Goal: Check status: Check status

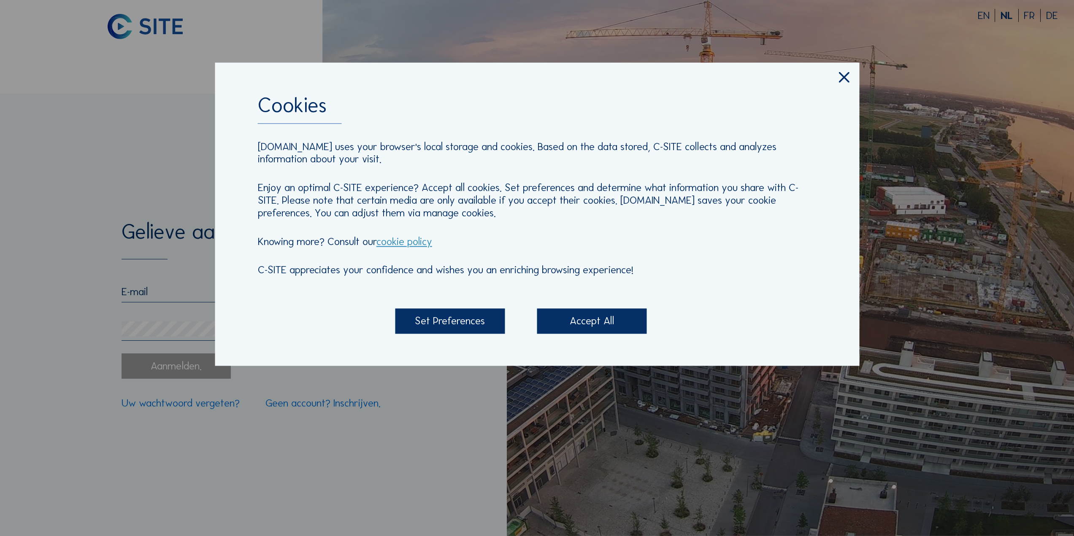
click at [610, 320] on div "Accept All" at bounding box center [592, 321] width 110 height 25
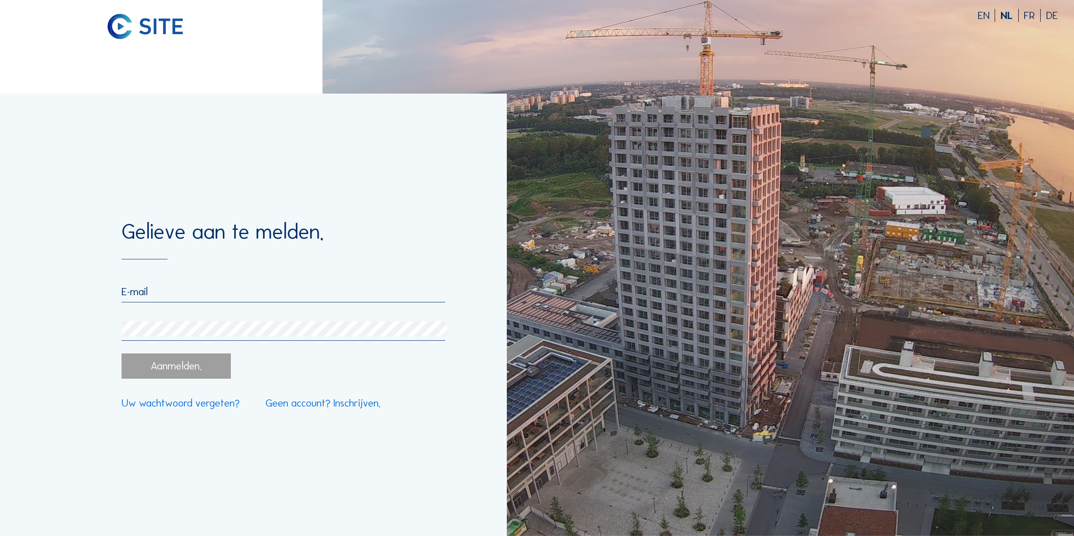
click at [219, 290] on input "email" at bounding box center [284, 291] width 324 height 13
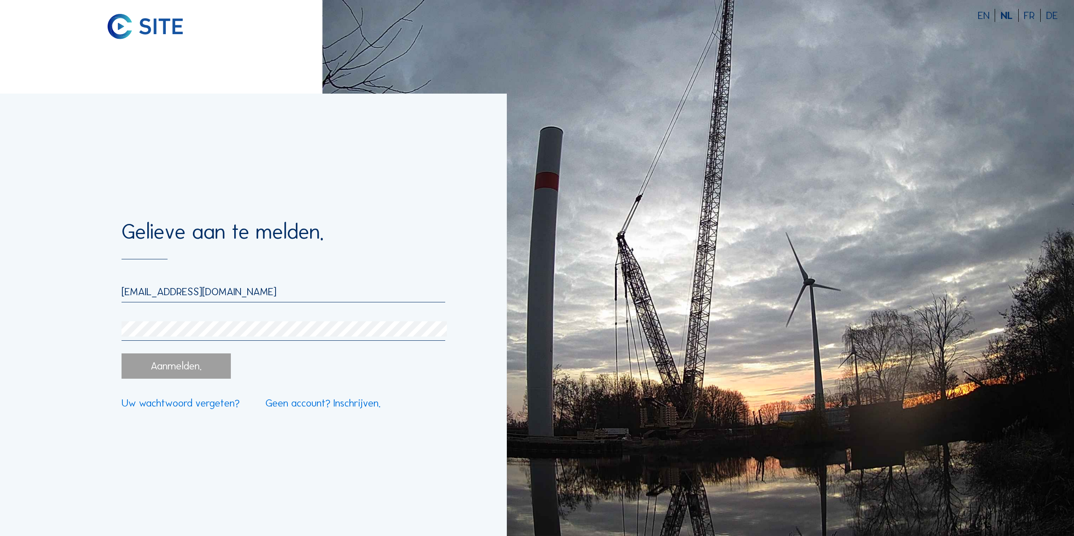
type input "[EMAIL_ADDRESS][DOMAIN_NAME]"
click at [192, 322] on div "[EMAIL_ADDRESS][DOMAIN_NAME]" at bounding box center [284, 313] width 324 height 56
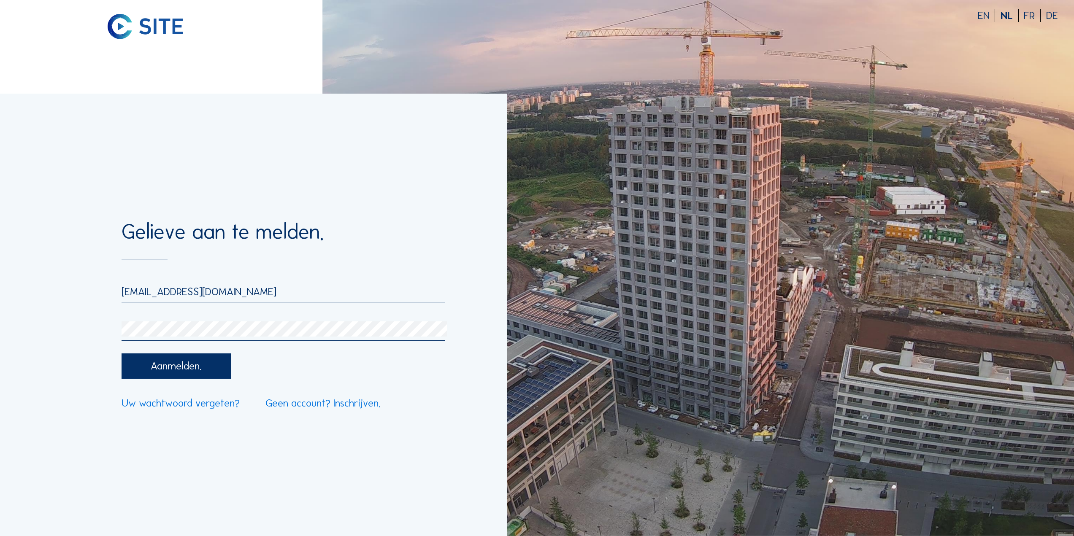
click at [190, 361] on div "Aanmelden." at bounding box center [177, 366] width 110 height 25
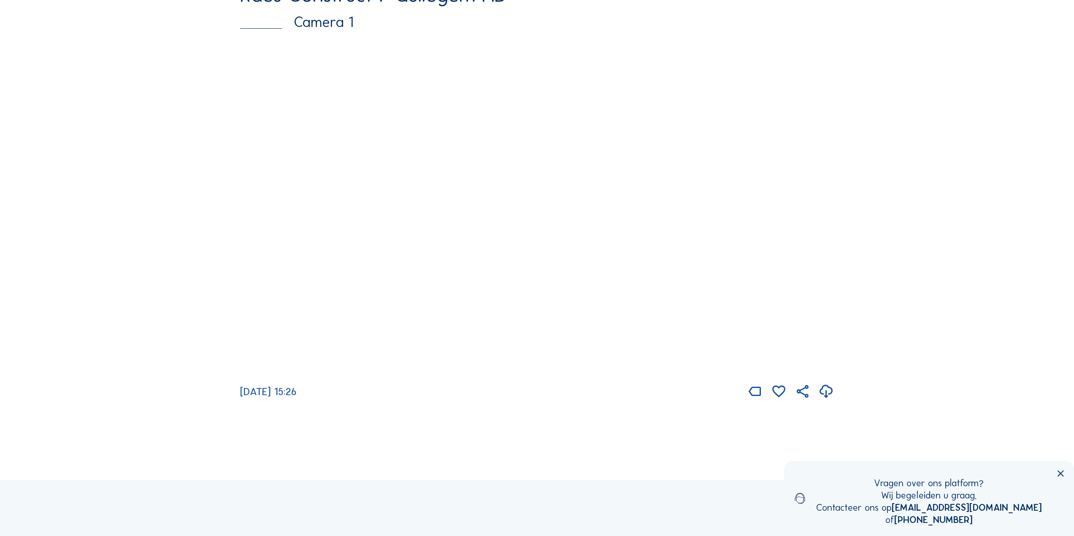
scroll to position [127, 0]
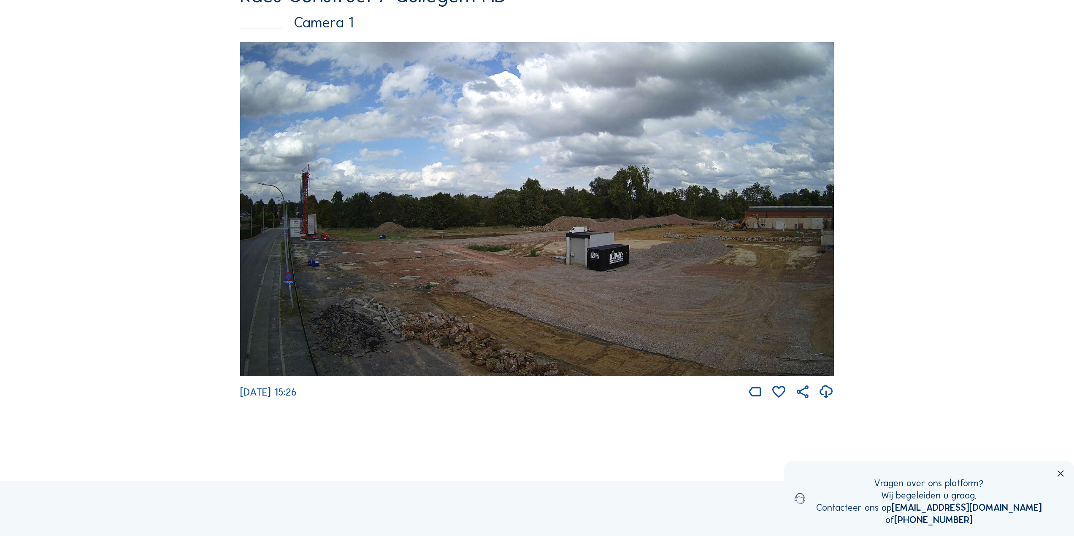
click at [558, 265] on img at bounding box center [537, 209] width 594 height 334
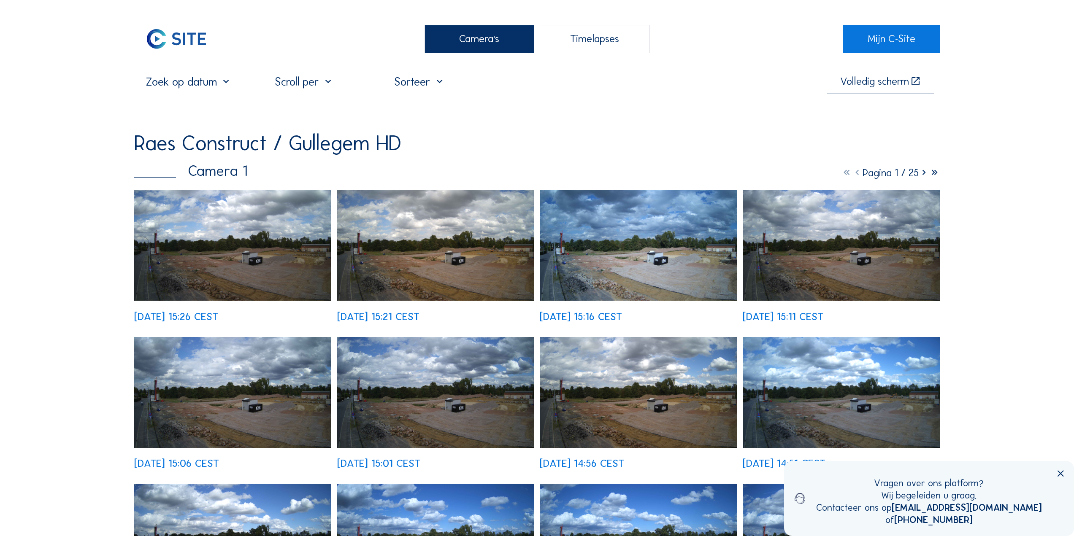
click at [222, 238] on img at bounding box center [232, 245] width 197 height 111
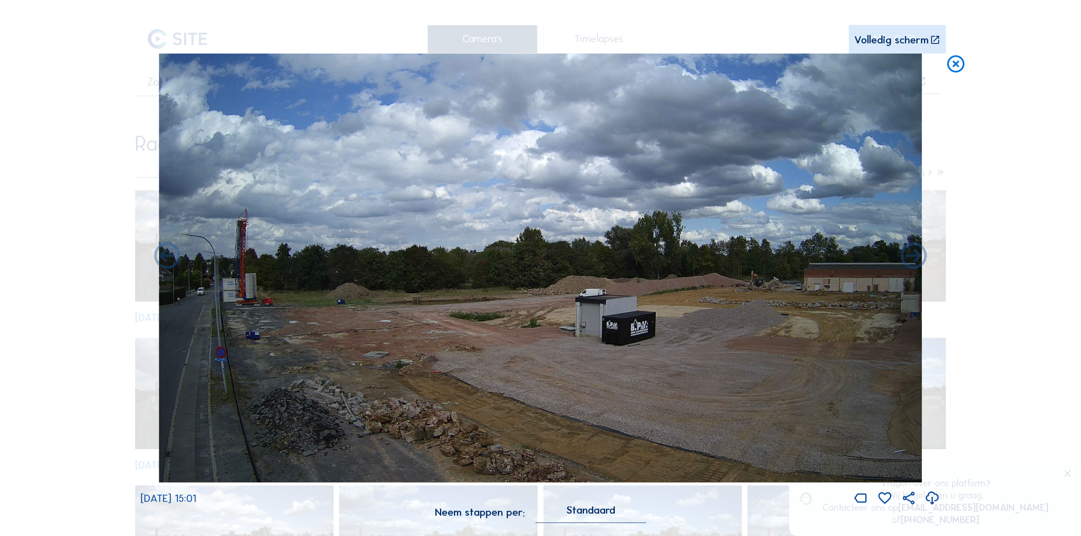
click at [1001, 292] on div "Scroll om door de tijd te reizen | Druk op de 'Alt'-[PERSON_NAME] + scroll om t…" at bounding box center [540, 268] width 1081 height 536
click at [951, 64] on icon at bounding box center [955, 65] width 21 height 22
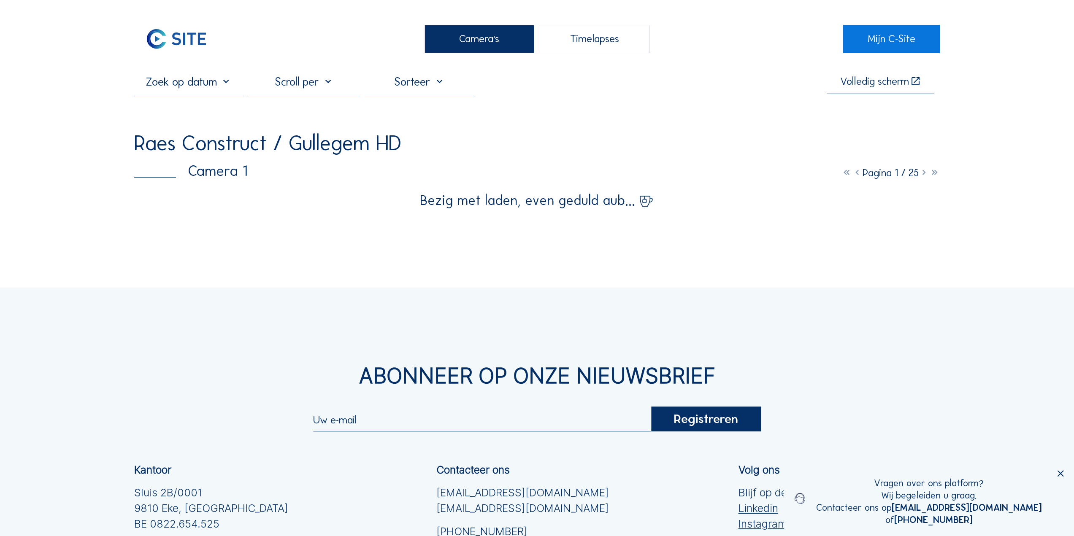
click at [200, 37] on img at bounding box center [176, 39] width 84 height 28
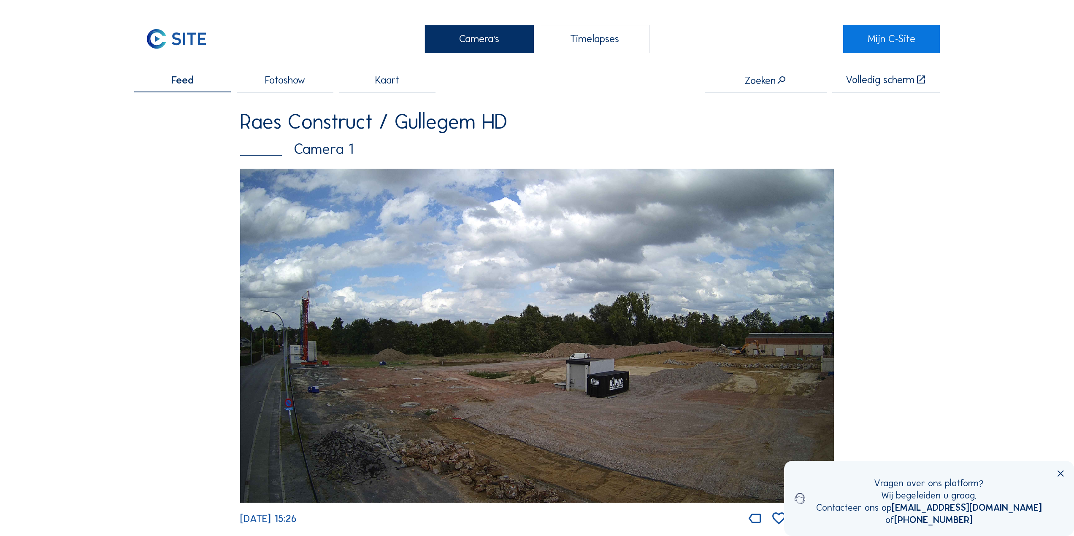
click at [536, 244] on img at bounding box center [537, 336] width 594 height 334
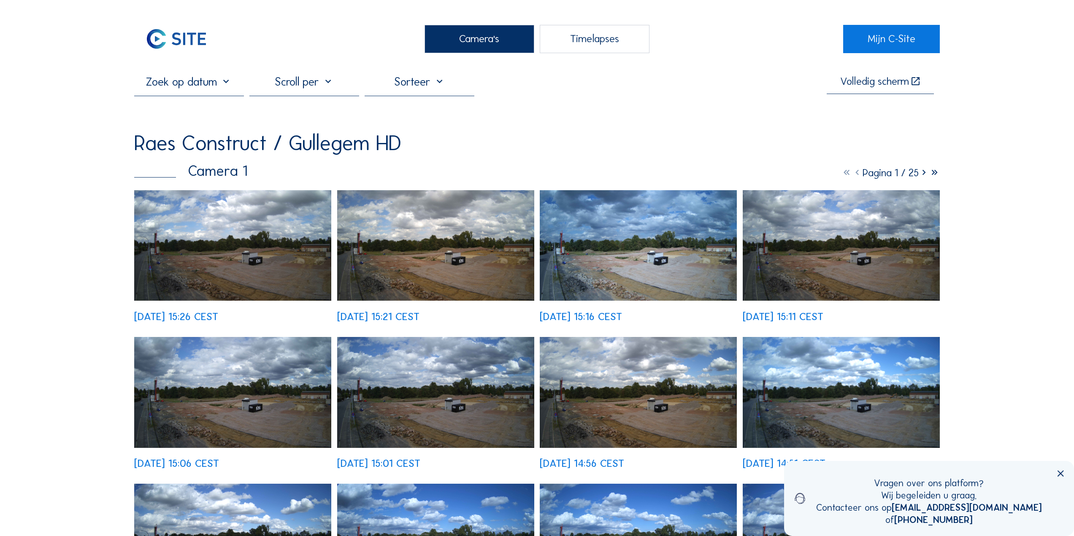
click at [238, 196] on img at bounding box center [232, 245] width 197 height 111
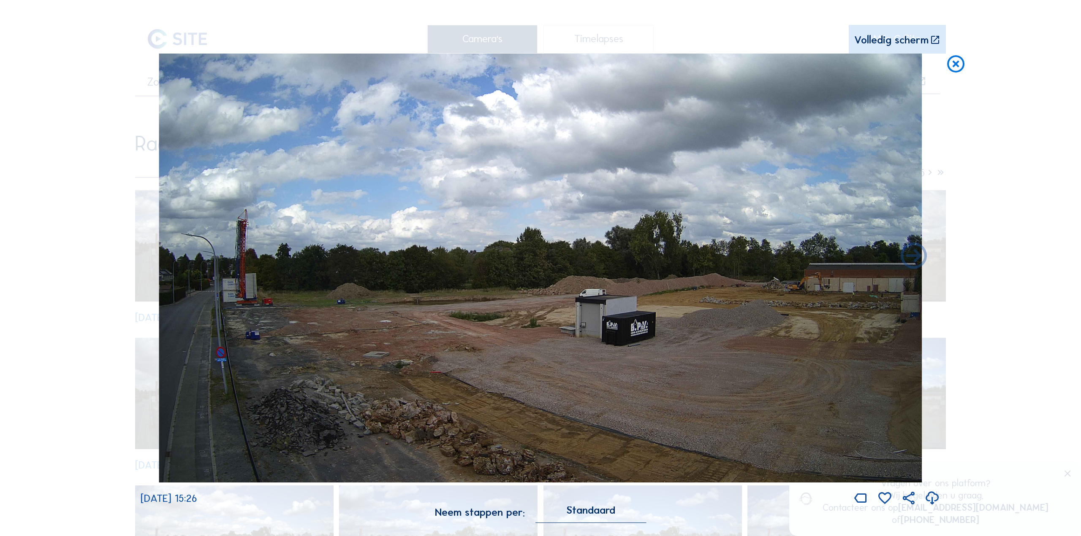
click at [1044, 180] on div "Scroll om door de tijd te reizen | Druk op de 'Alt'-[PERSON_NAME] + scroll om t…" at bounding box center [540, 268] width 1081 height 536
click at [950, 63] on icon at bounding box center [955, 65] width 21 height 22
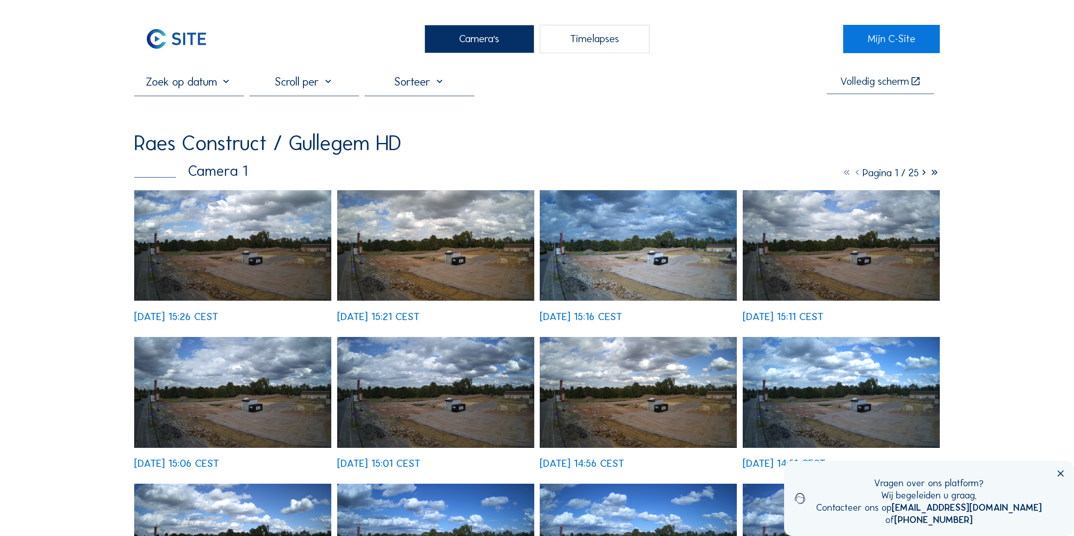
click at [275, 218] on img at bounding box center [232, 245] width 197 height 111
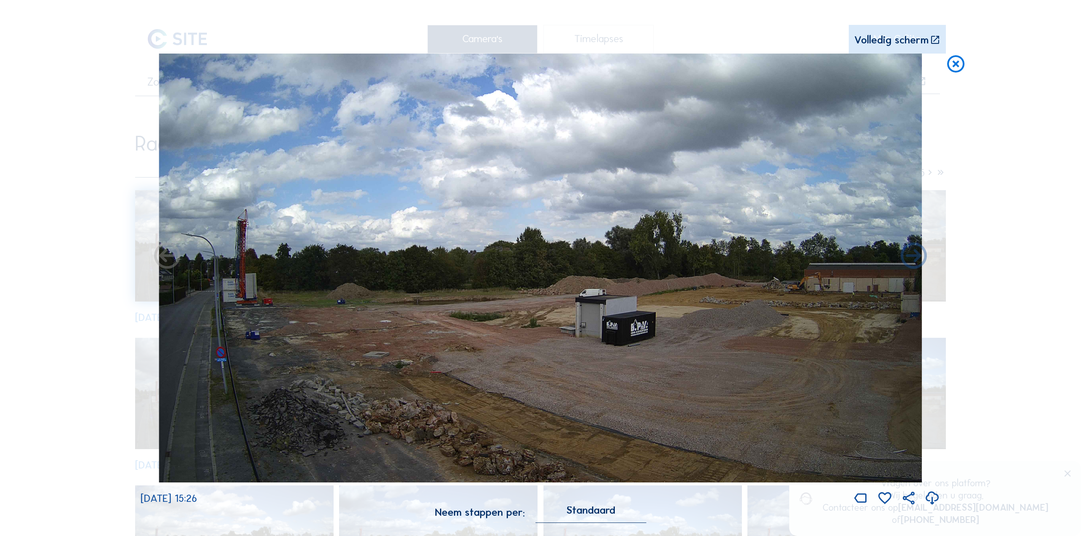
click at [978, 323] on div "Scroll om door de tijd te reizen | Druk op de 'Alt'-[PERSON_NAME] + scroll om t…" at bounding box center [540, 268] width 1081 height 536
click at [957, 68] on icon at bounding box center [955, 65] width 21 height 22
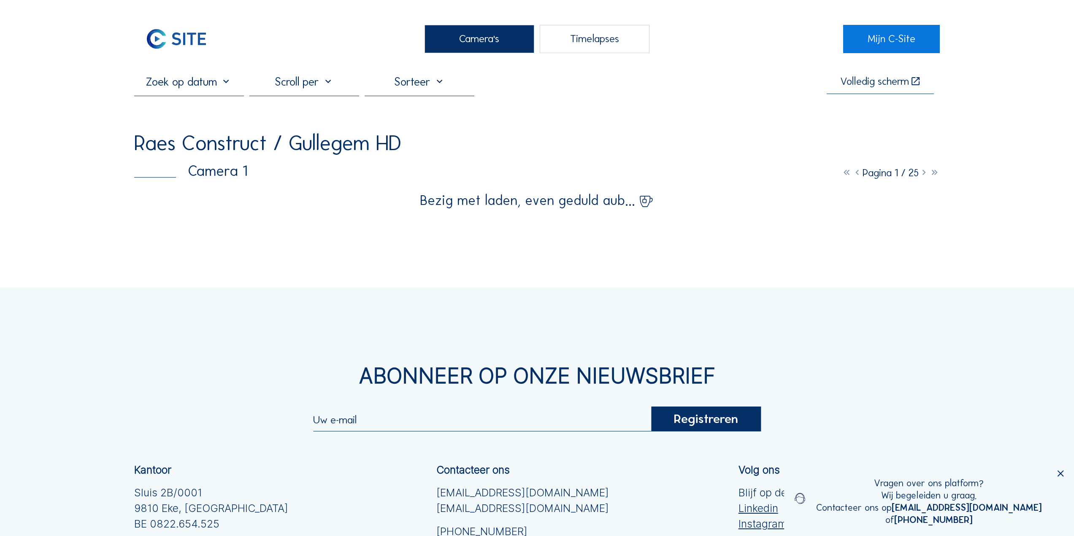
click at [1059, 478] on icon at bounding box center [1061, 474] width 11 height 11
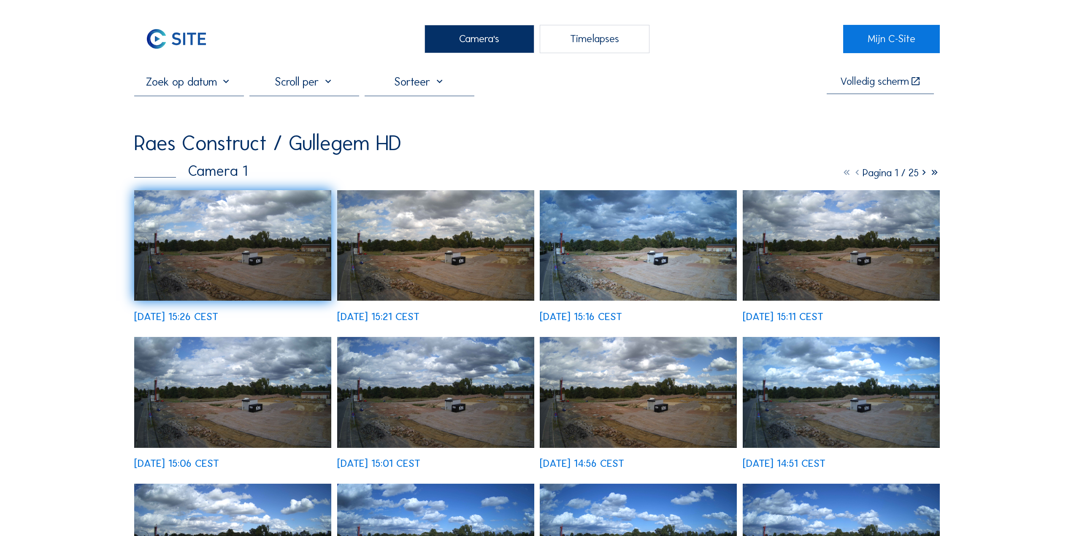
click at [265, 217] on img at bounding box center [232, 245] width 197 height 111
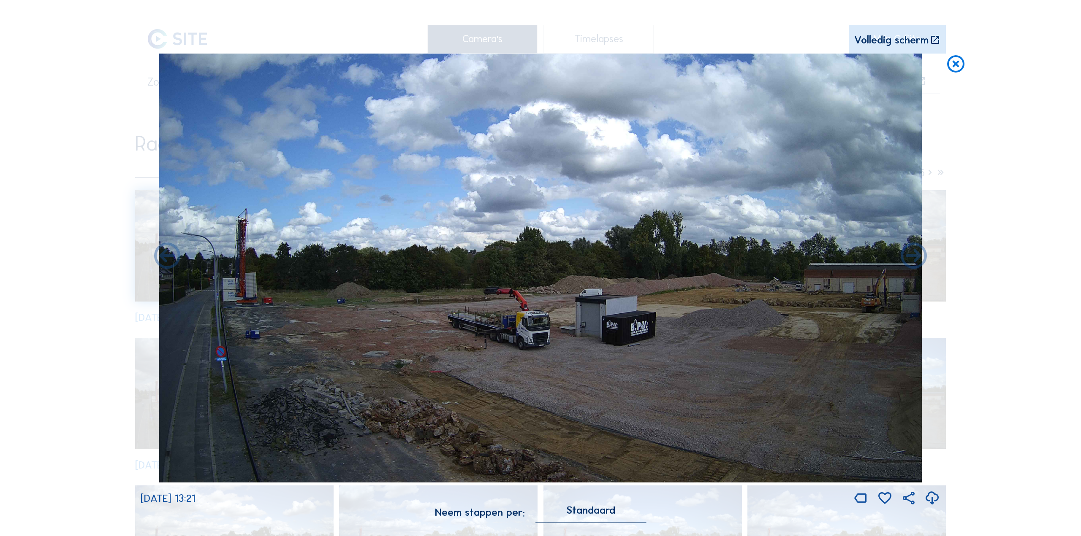
drag, startPoint x: 956, startPoint y: 64, endPoint x: 954, endPoint y: 72, distance: 8.2
click at [957, 65] on icon at bounding box center [955, 65] width 21 height 22
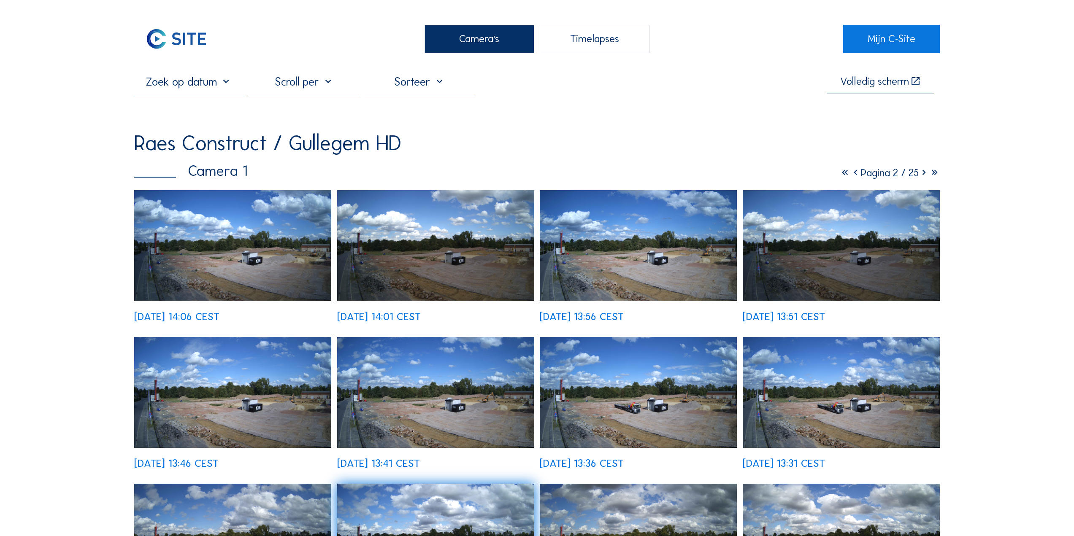
click at [478, 42] on div "Camera's" at bounding box center [480, 39] width 110 height 28
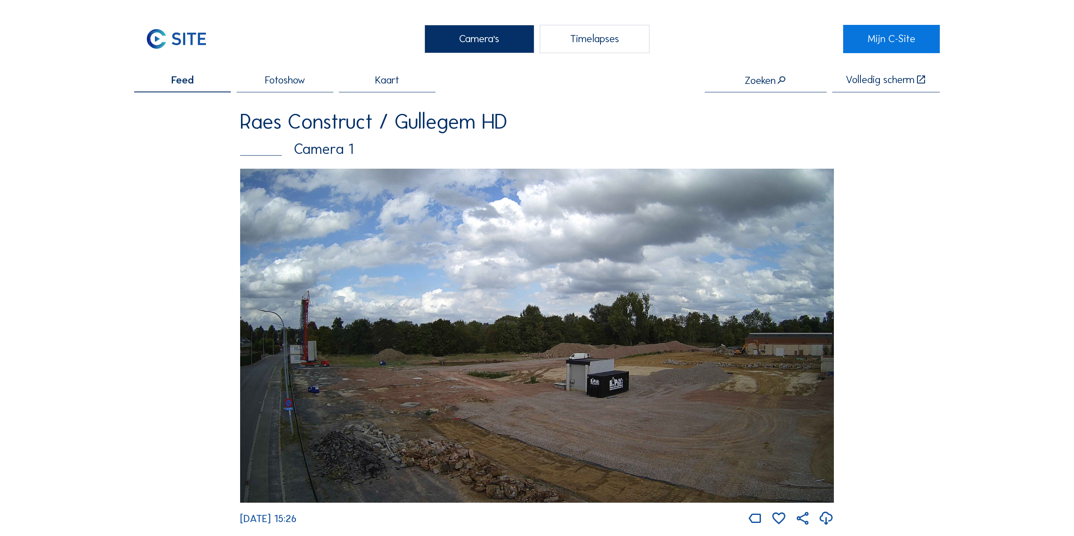
click at [590, 373] on img at bounding box center [537, 336] width 594 height 334
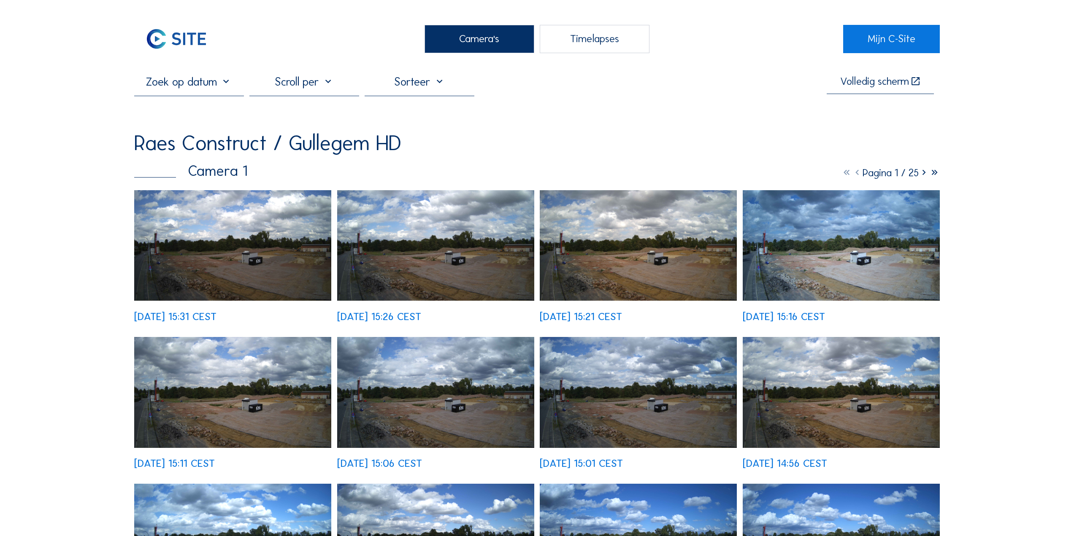
click at [323, 82] on div at bounding box center [304, 85] width 110 height 21
click at [325, 80] on div "Standaard" at bounding box center [306, 88] width 97 height 18
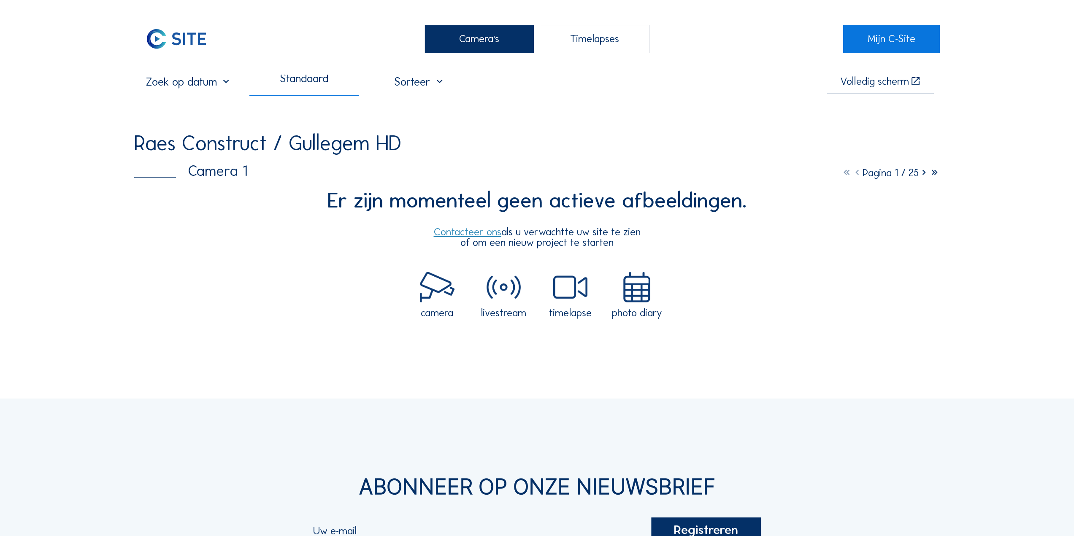
click at [424, 86] on div at bounding box center [420, 85] width 110 height 21
click at [387, 86] on div "Datum oplopend" at bounding box center [422, 88] width 97 height 8
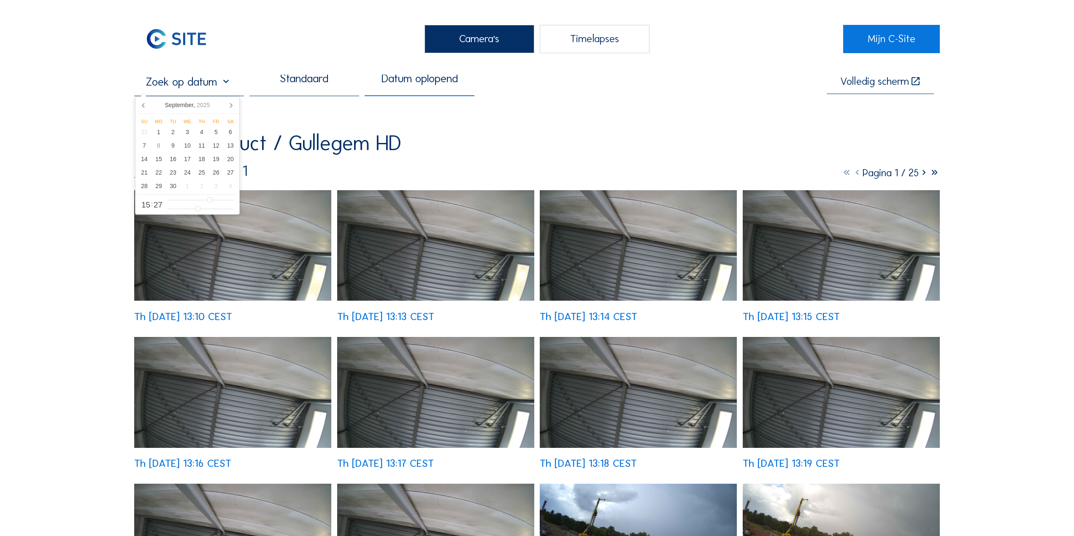
click at [221, 85] on input "text" at bounding box center [189, 82] width 110 height 14
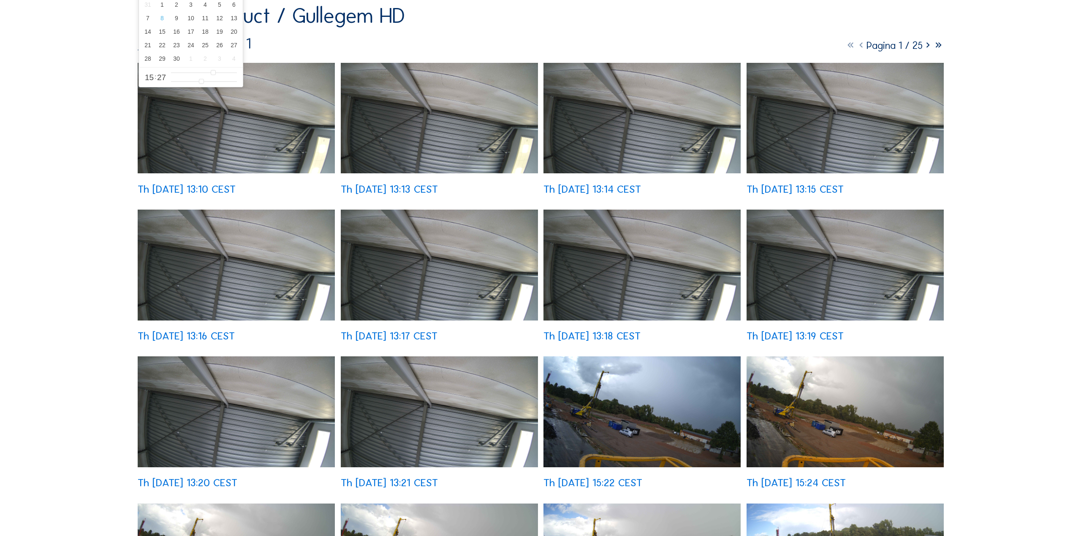
scroll to position [127, 0]
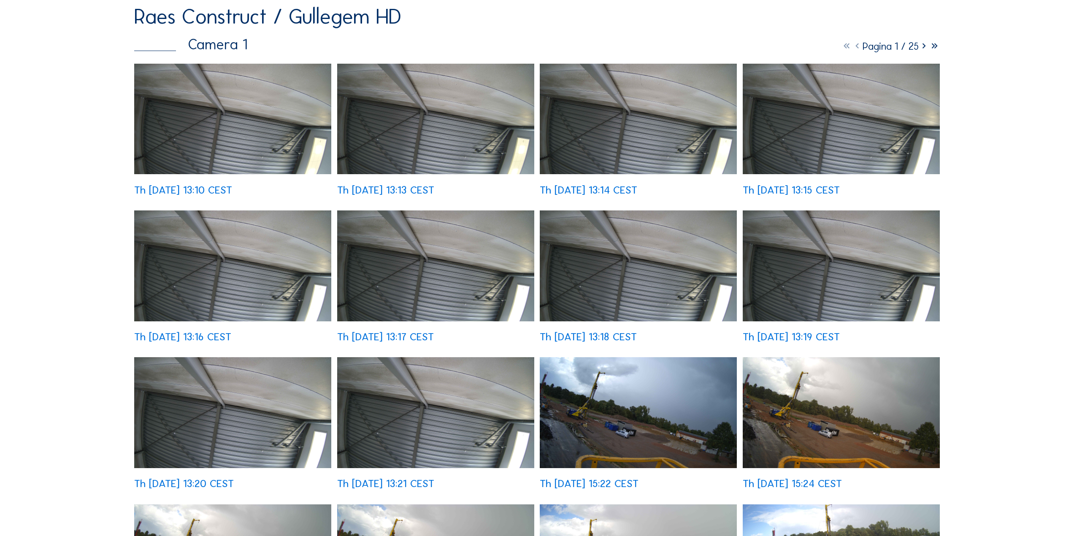
click at [274, 141] on img at bounding box center [232, 119] width 197 height 111
